Goal: Task Accomplishment & Management: Manage account settings

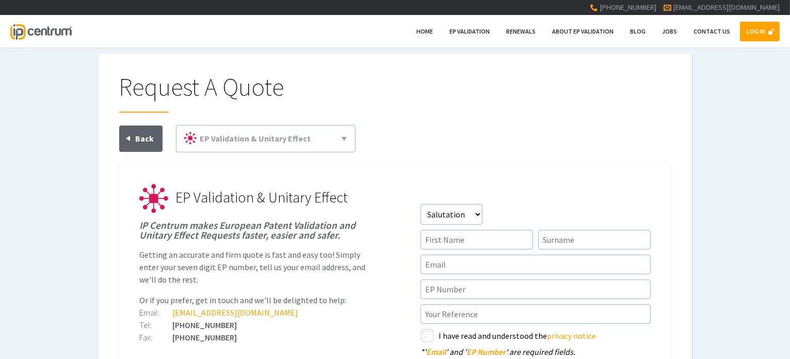
type input"] "[PERSON_NAME][EMAIL_ADDRESS][DOMAIN_NAME]"
click at [751, 26] on link "LOG IN" at bounding box center [760, 32] width 40 height 20
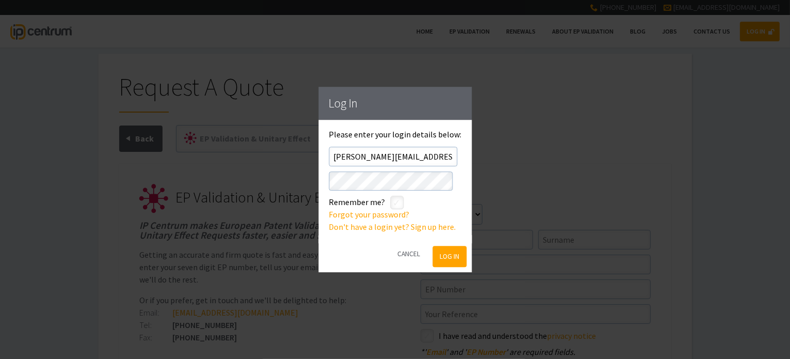
click at [454, 256] on button "Log In" at bounding box center [450, 256] width 34 height 21
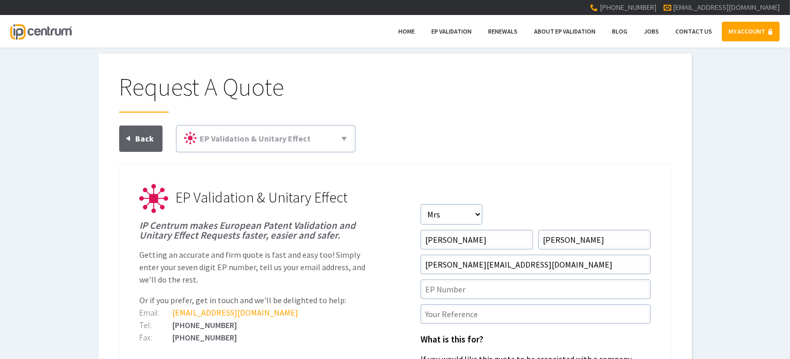
click at [738, 25] on link "MY ACCOUNT" at bounding box center [751, 32] width 58 height 20
